Goal: Navigation & Orientation: Find specific page/section

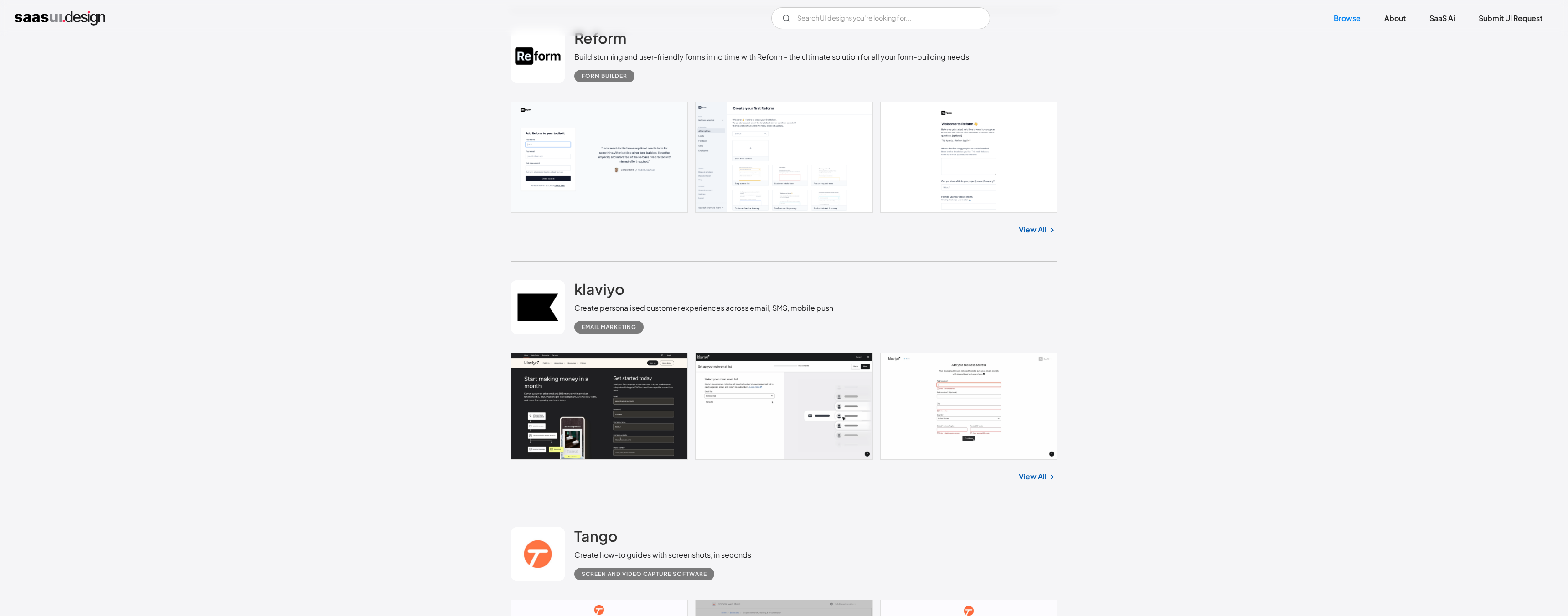
scroll to position [1370, 0]
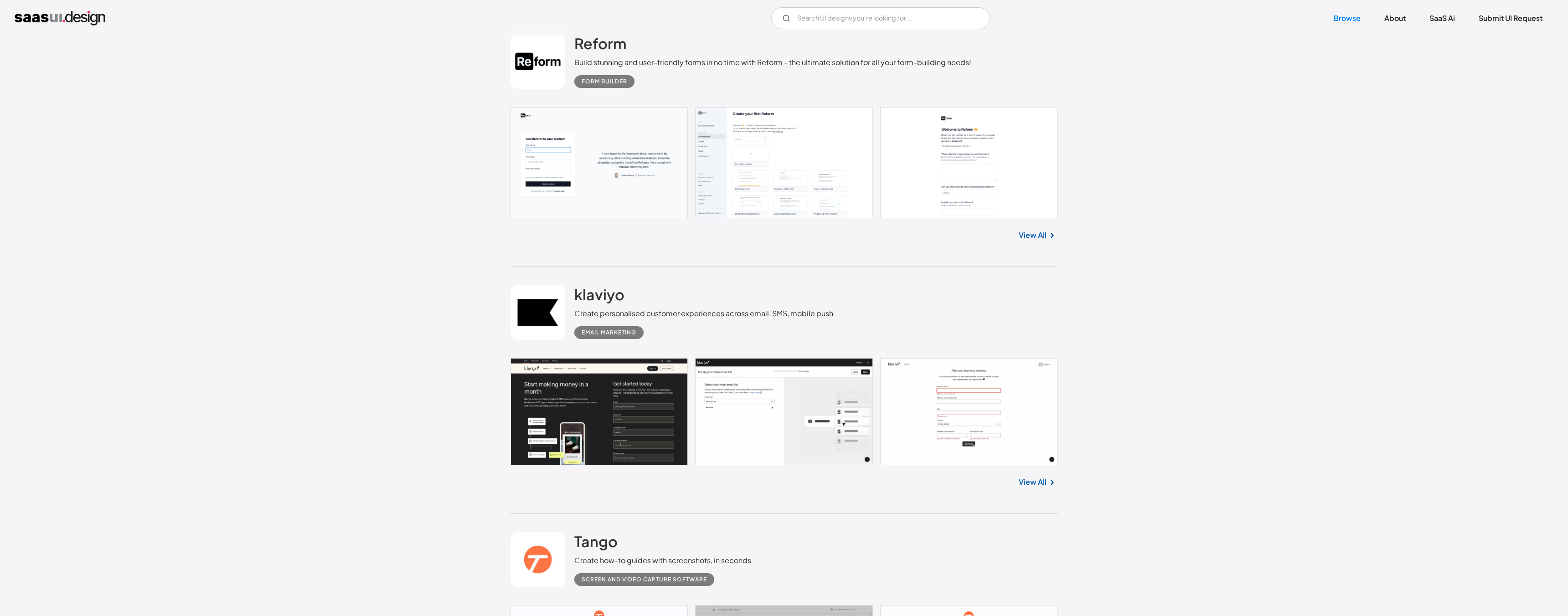
drag, startPoint x: 585, startPoint y: 228, endPoint x: 587, endPoint y: 207, distance: 21.1
click at [586, 223] on div "View All" at bounding box center [783, 233] width 547 height 30
click at [587, 207] on link at bounding box center [783, 163] width 547 height 112
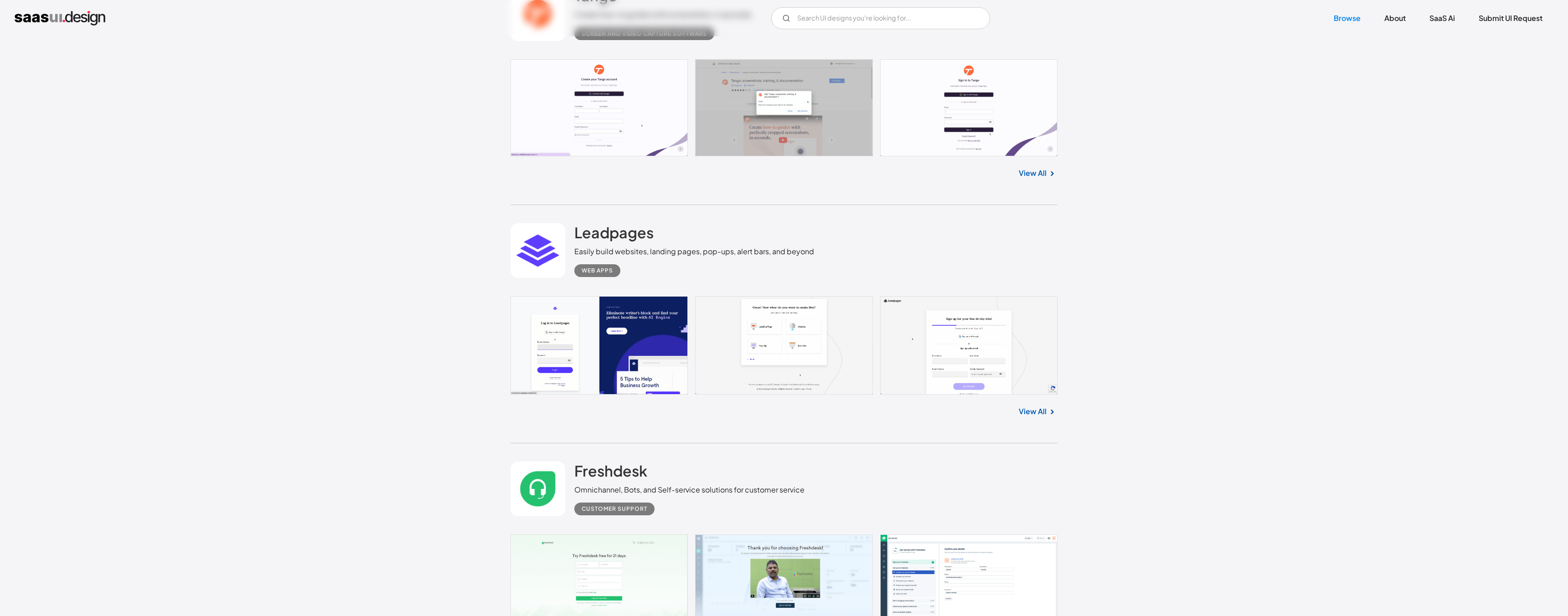
scroll to position [1989, 0]
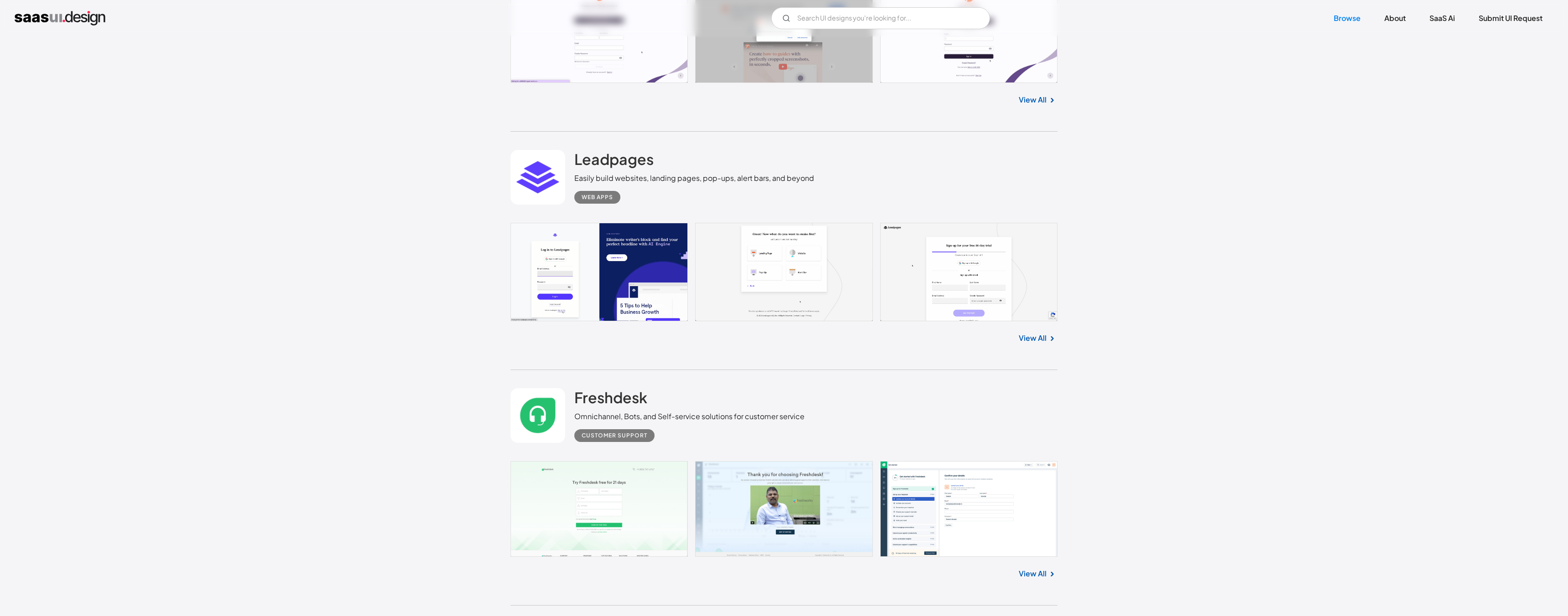
click at [614, 271] on link at bounding box center [783, 272] width 547 height 98
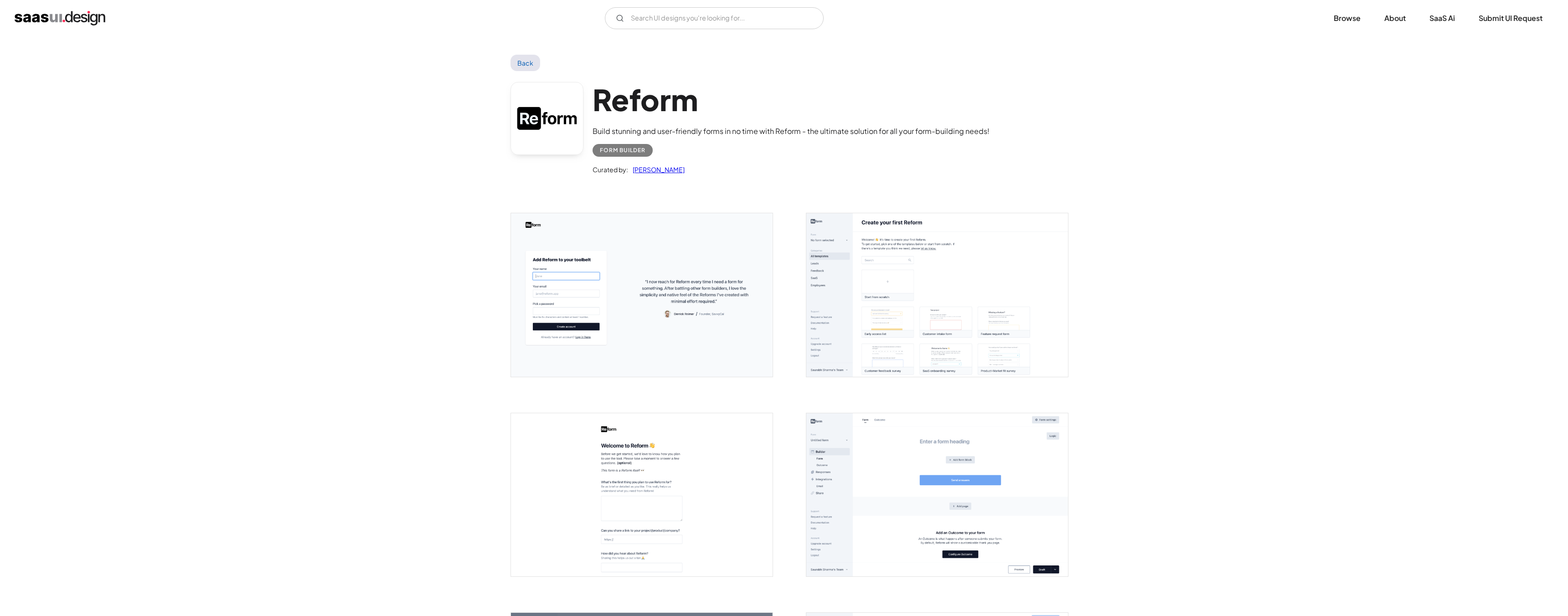
click at [537, 71] on div "Back" at bounding box center [783, 63] width 547 height 16
click at [531, 66] on link "Back" at bounding box center [525, 63] width 30 height 16
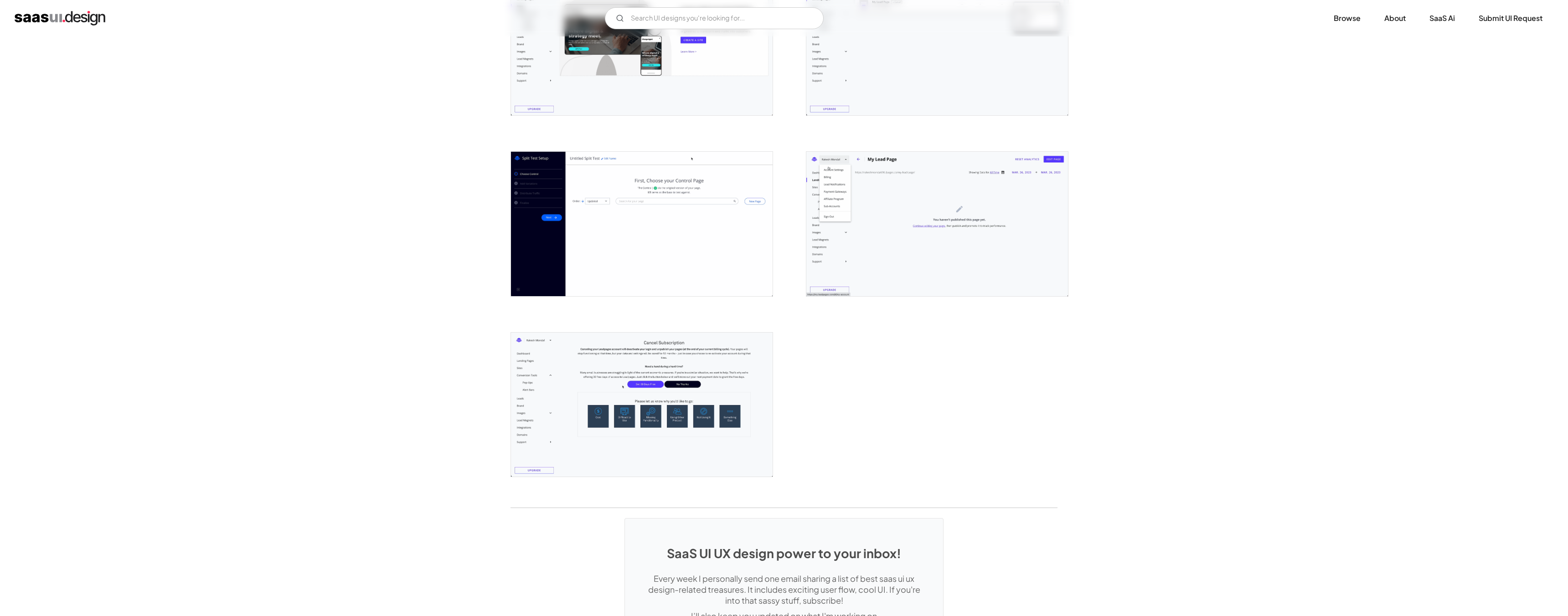
scroll to position [2051, 0]
